Goal: Task Accomplishment & Management: Use online tool/utility

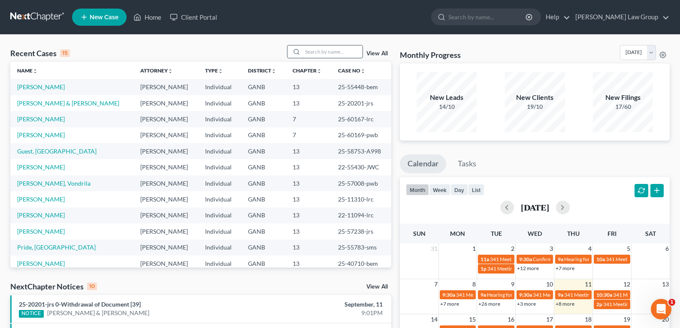
click at [318, 54] on input "search" at bounding box center [332, 51] width 60 height 12
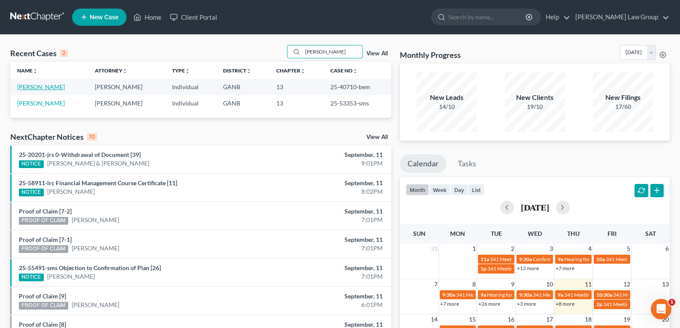
type input "[PERSON_NAME]"
click at [23, 87] on link "[PERSON_NAME]" at bounding box center [41, 86] width 48 height 7
select select "3"
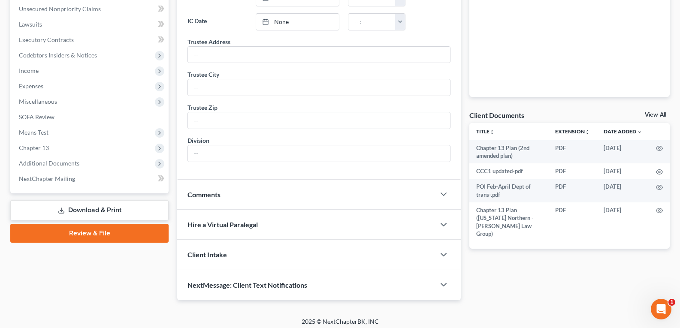
scroll to position [216, 0]
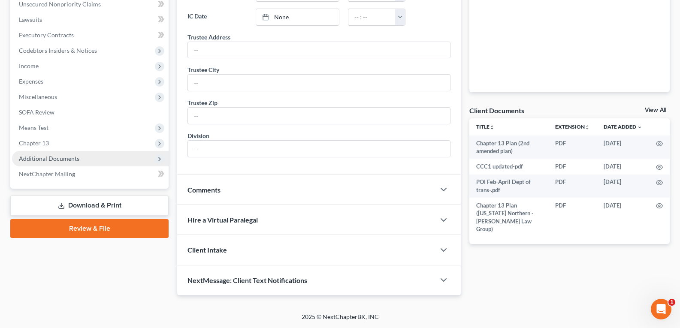
click at [54, 162] on span "Additional Documents" at bounding box center [90, 158] width 156 height 15
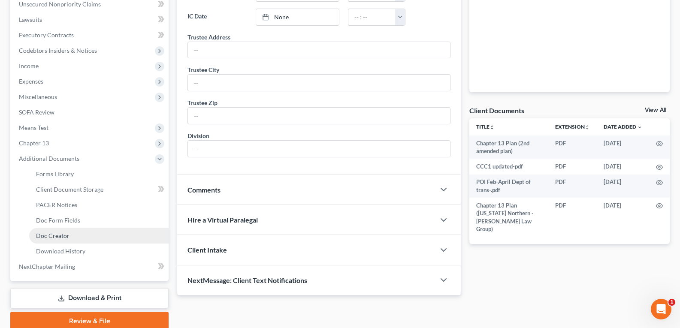
click at [57, 237] on span "Doc Creator" at bounding box center [52, 235] width 33 height 7
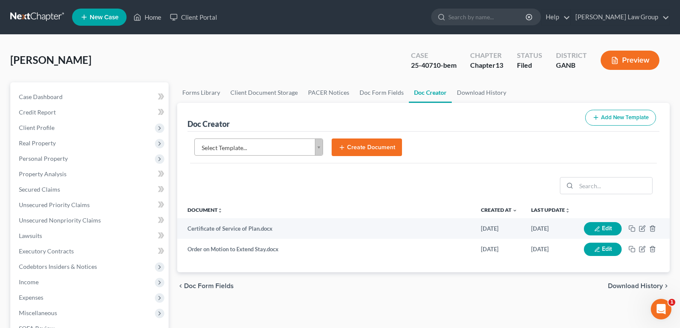
click at [312, 144] on body "Home New Case Client Portal [PERSON_NAME] Law Group [EMAIL_ADDRESS][DOMAIN_NAME…" at bounding box center [340, 289] width 680 height 579
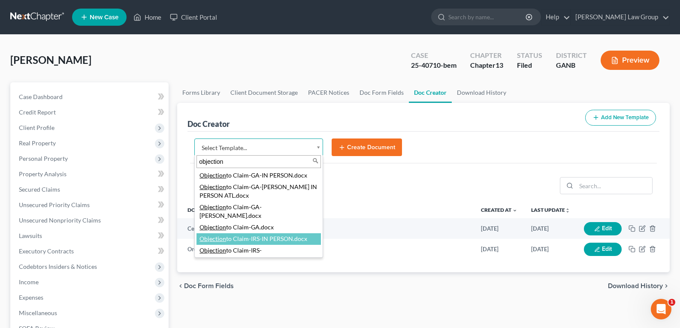
type input "objection"
select select "116617"
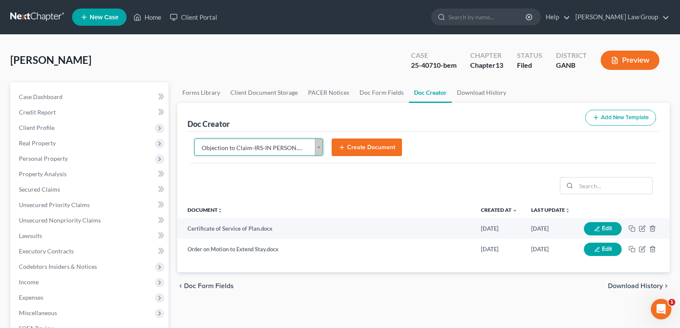
click at [366, 152] on button "Create Document" at bounding box center [366, 147] width 70 height 18
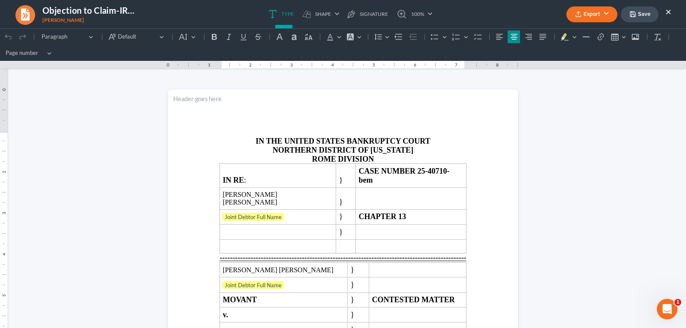
click at [590, 17] on button "Export" at bounding box center [591, 14] width 51 height 16
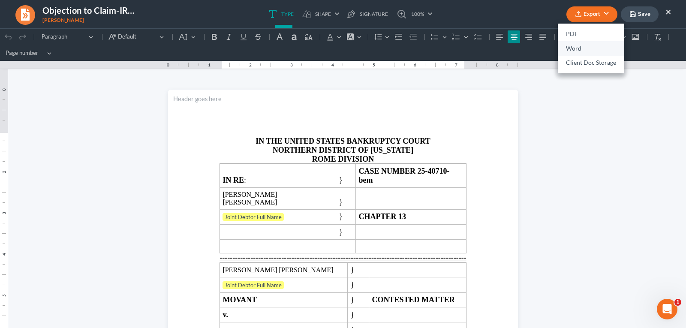
click at [564, 49] on link "Word" at bounding box center [591, 48] width 66 height 15
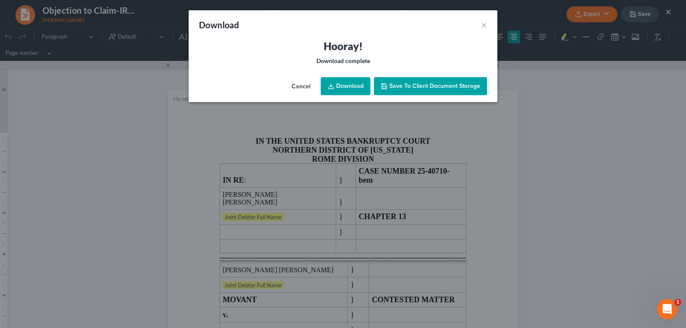
click at [361, 87] on link "Download" at bounding box center [346, 86] width 50 height 18
click at [485, 26] on button "×" at bounding box center [484, 25] width 6 height 10
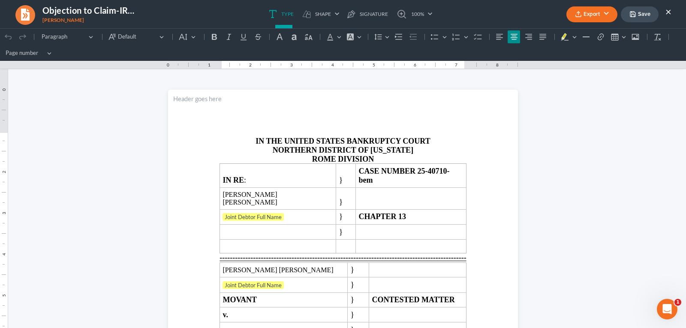
click at [665, 12] on ul "Export PDF Word Client Doc Storage Save ×" at bounding box center [618, 14] width 105 height 18
click at [668, 12] on button "×" at bounding box center [668, 11] width 6 height 10
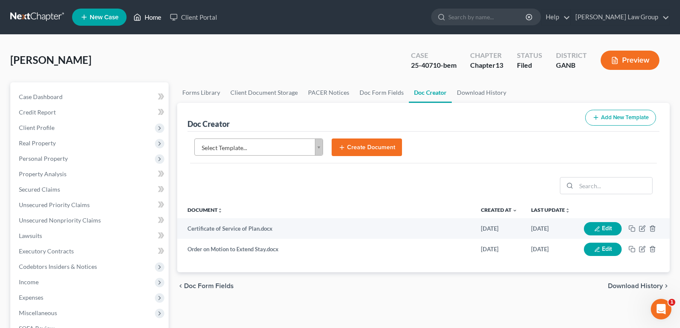
drag, startPoint x: 149, startPoint y: 20, endPoint x: 241, endPoint y: 39, distance: 93.7
click at [149, 20] on link "Home" at bounding box center [147, 16] width 36 height 15
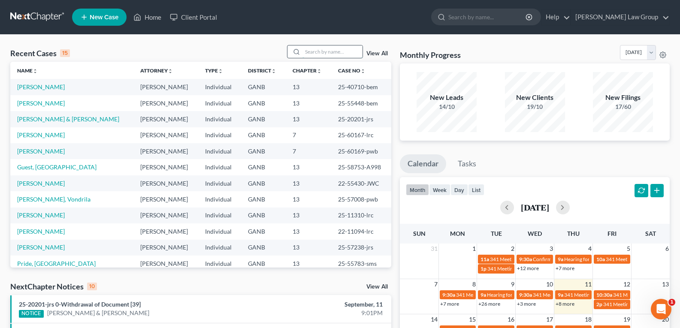
click at [334, 53] on input "search" at bounding box center [332, 51] width 60 height 12
